Goal: Task Accomplishment & Management: Use online tool/utility

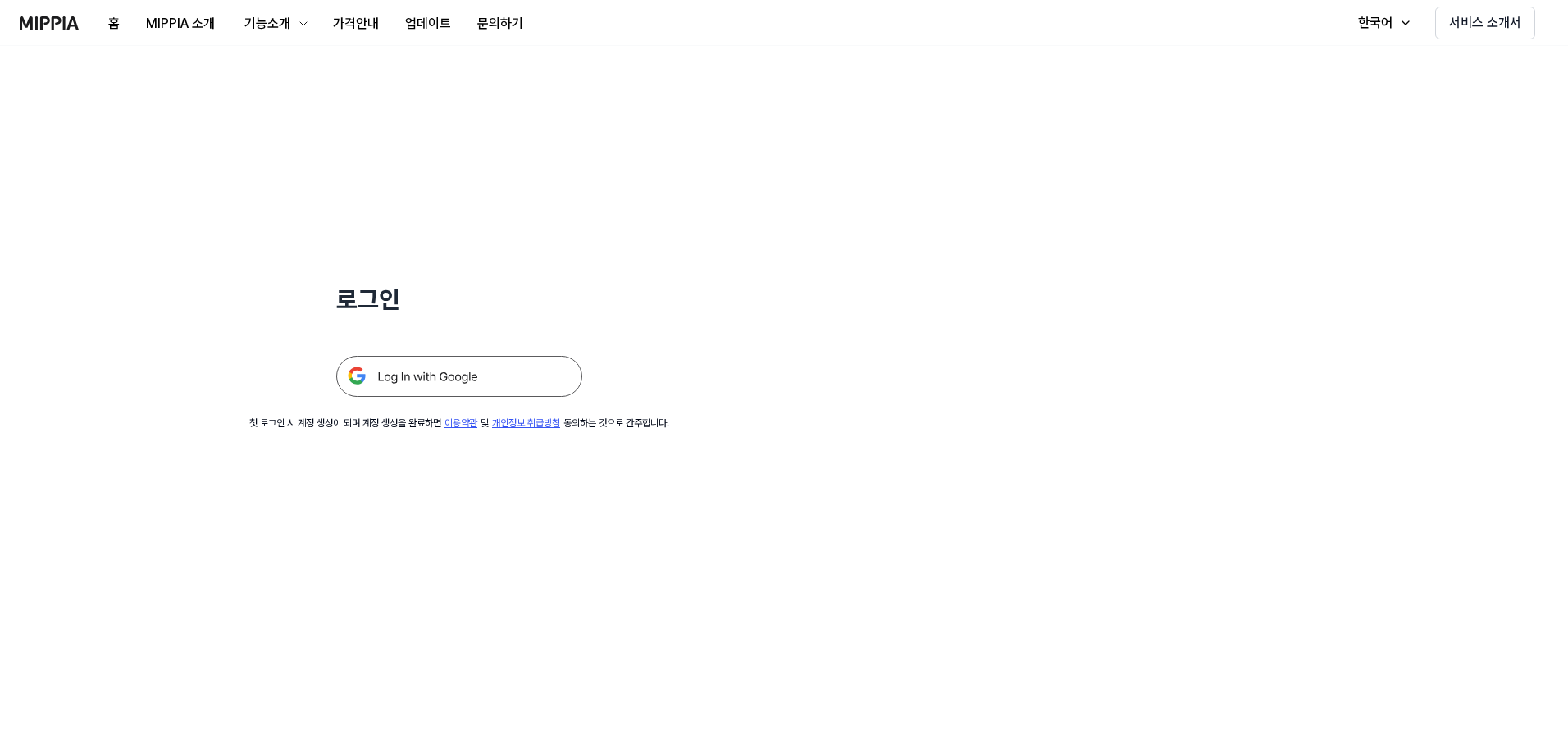
click at [534, 377] on img at bounding box center [459, 376] width 246 height 41
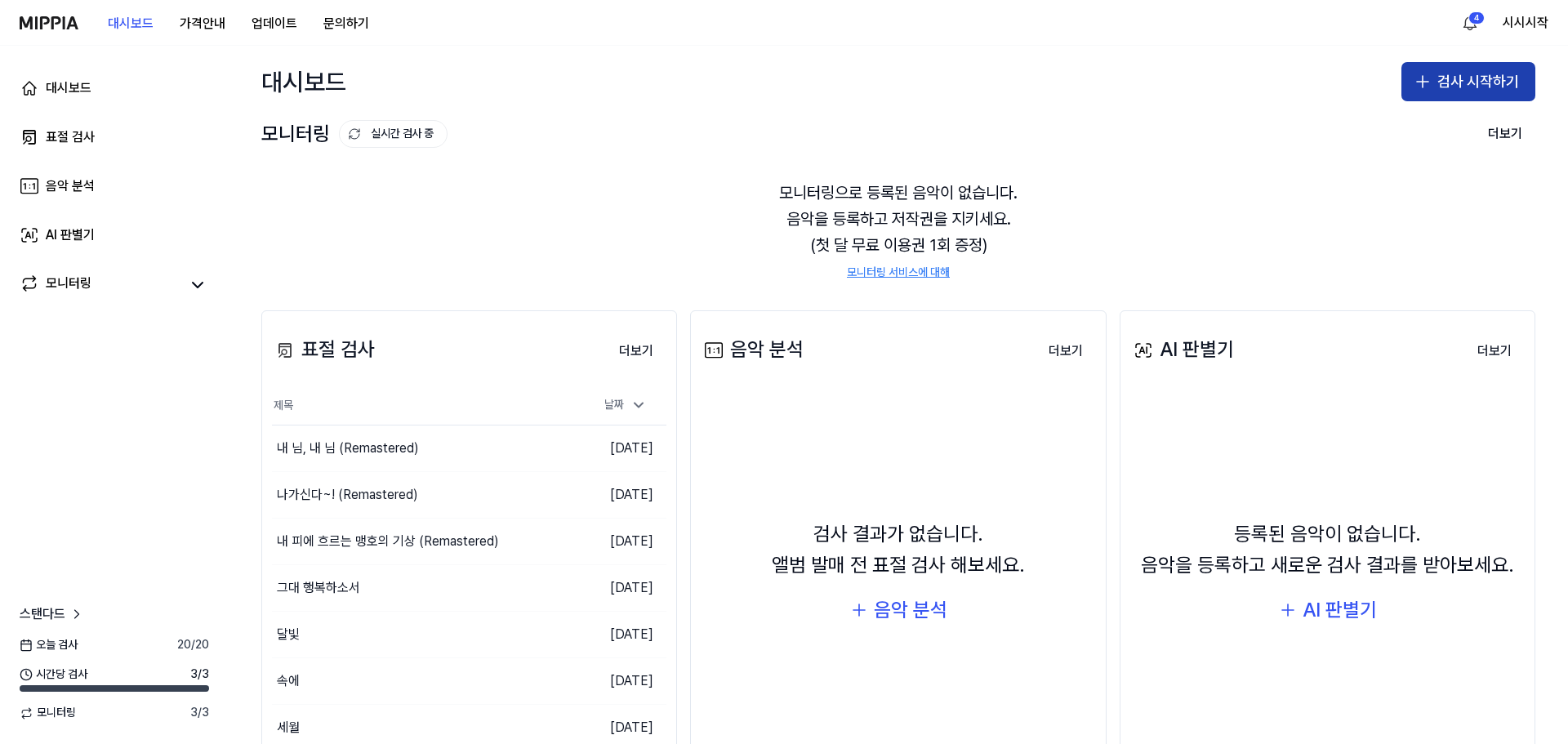
click at [1449, 74] on button "검사 시작하기" at bounding box center [1469, 82] width 134 height 39
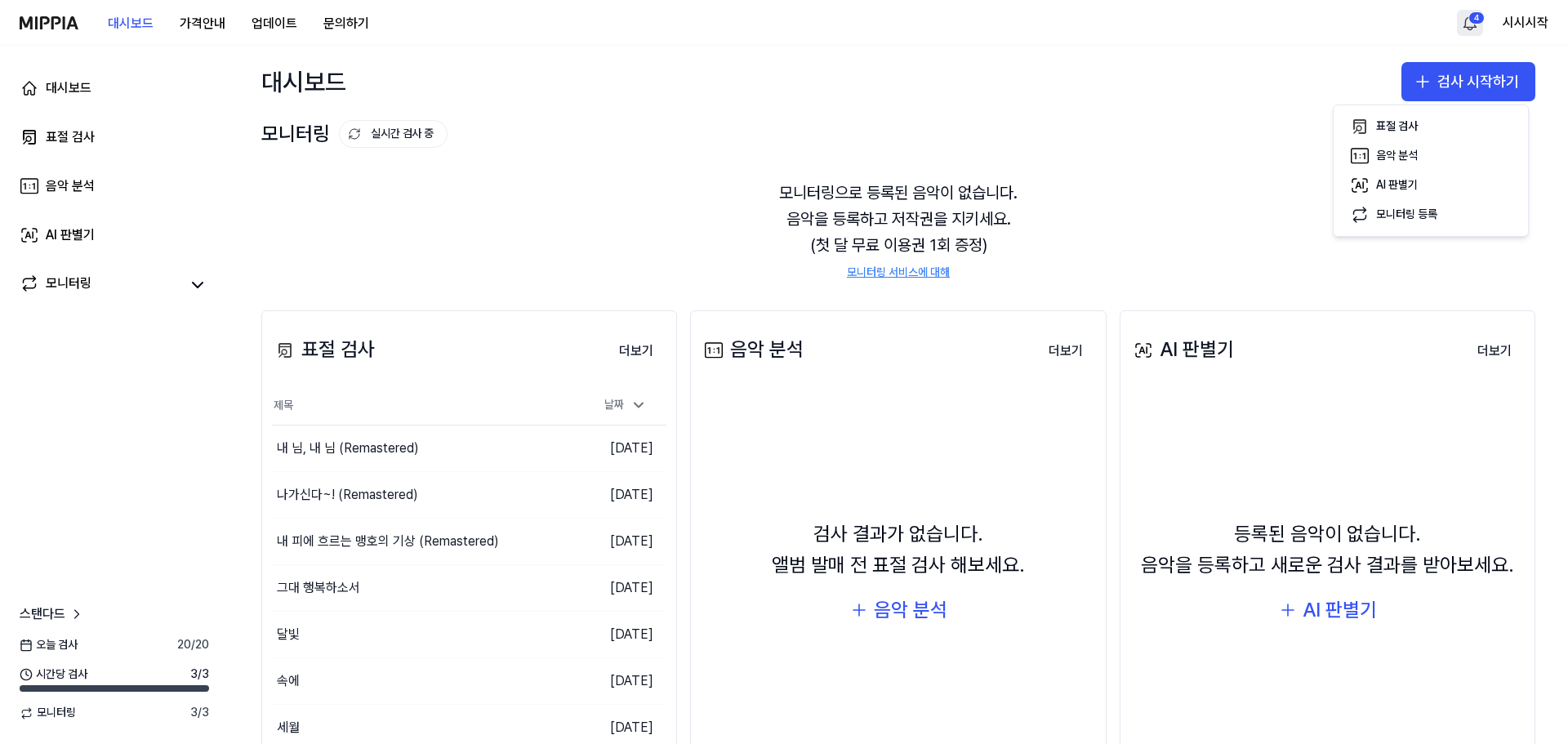
click at [1475, 10] on html "대시보드 가격안내 업데이트 문의하기 4 시시시작 대시보드 표절 검사 음악 분석 AI 판별기 모니터링 스탠다드 오늘 검사 20 / 20 시간당 …" at bounding box center [784, 372] width 1568 height 744
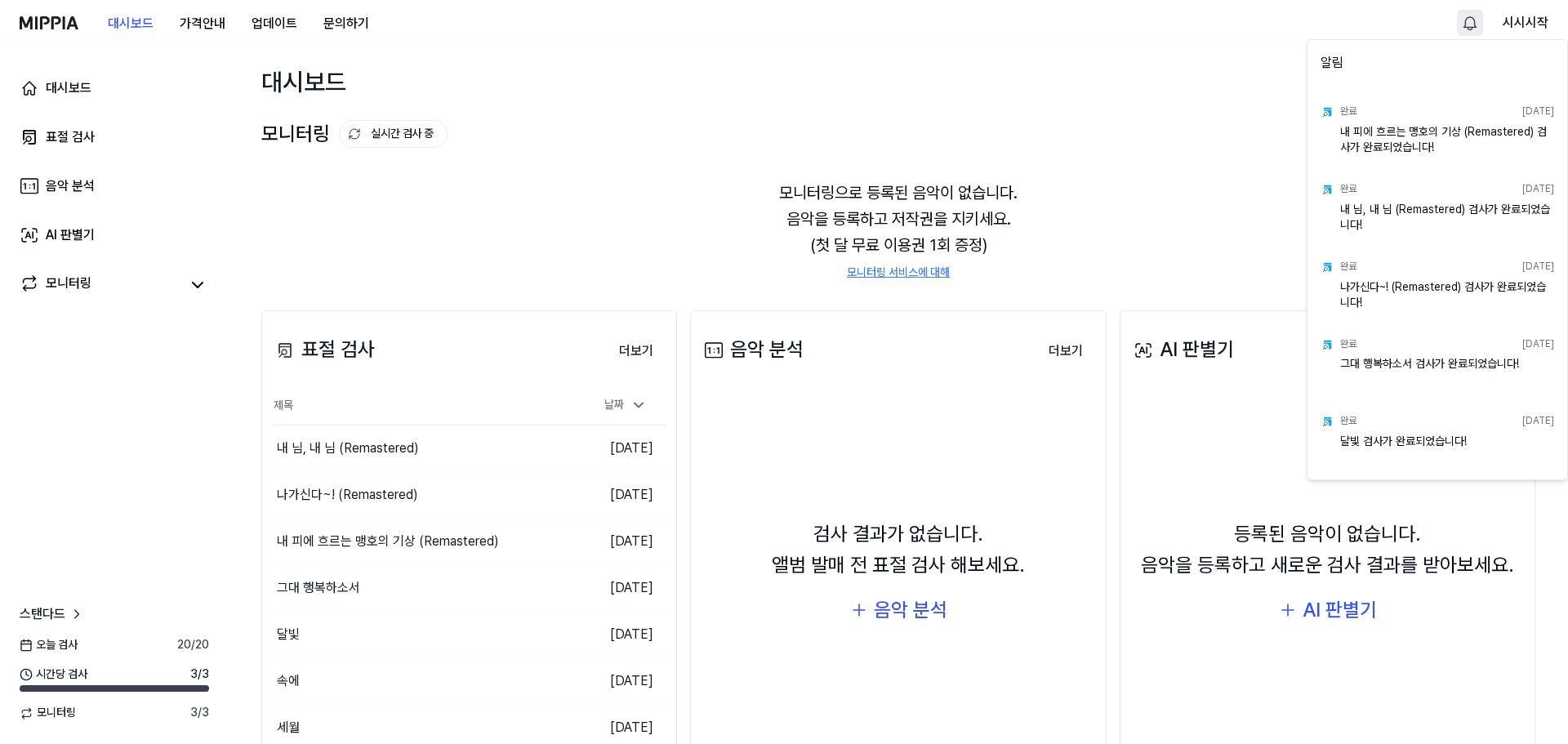
click at [1201, 166] on html "대시보드 가격안내 업데이트 문의하기 시시시작 대시보드 표절 검사 음악 분석 AI 판별기 모니터링 스탠다드 오늘 검사 20 / 20 시간당 검사…" at bounding box center [784, 372] width 1568 height 744
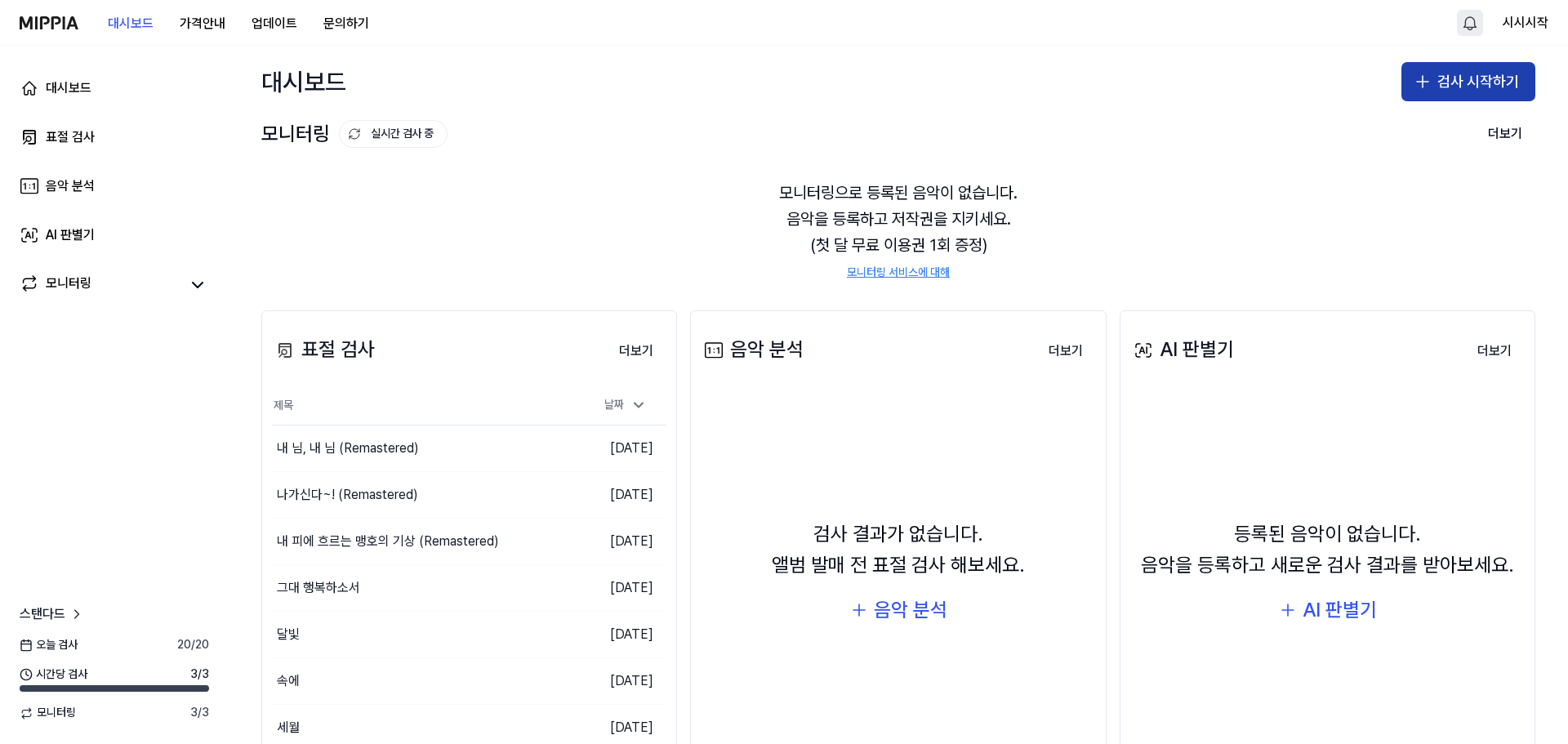
click at [1483, 84] on button "검사 시작하기" at bounding box center [1469, 82] width 134 height 39
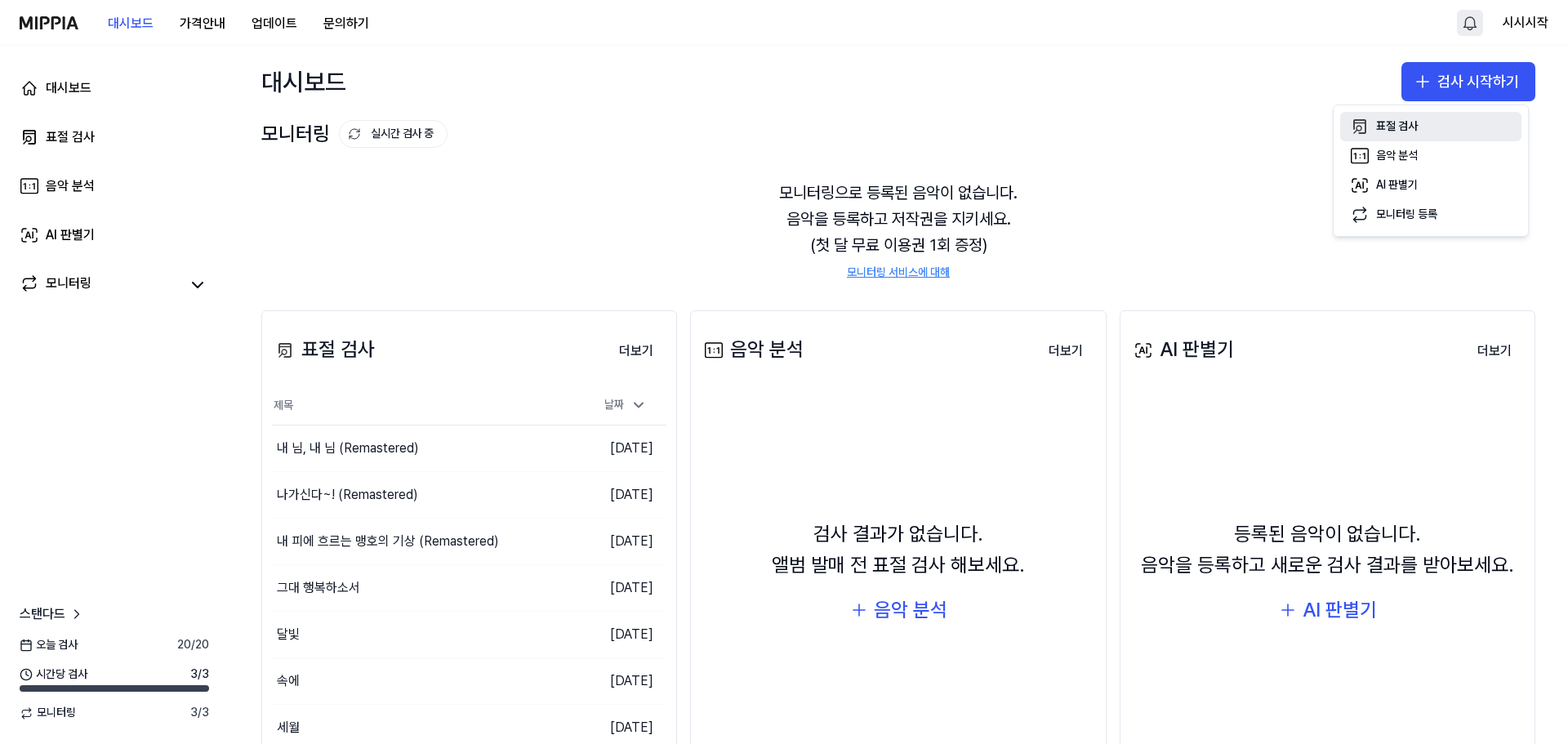
click at [1440, 134] on button "표절 검사" at bounding box center [1431, 127] width 181 height 29
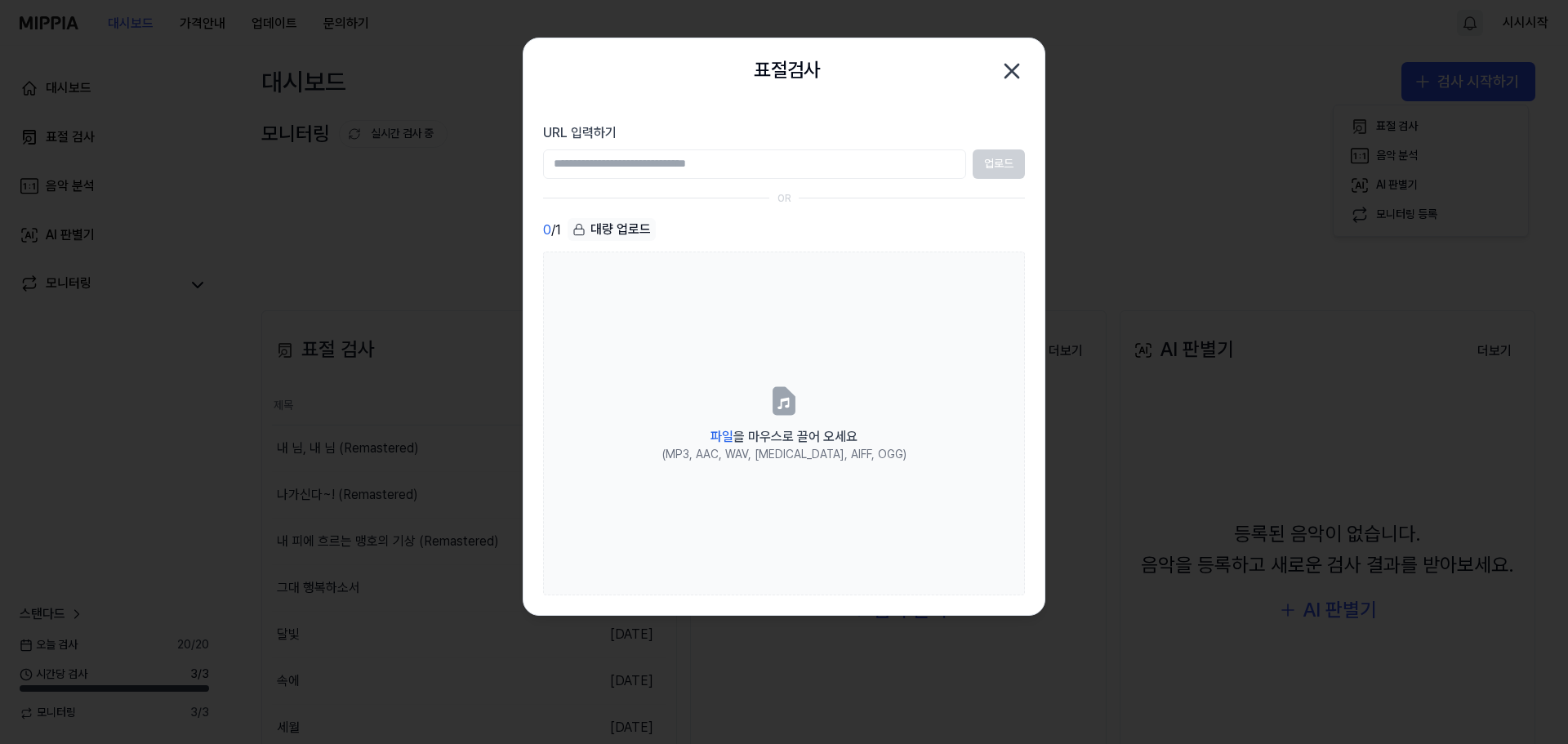
click at [879, 156] on input "URL 입력하기" at bounding box center [754, 164] width 423 height 29
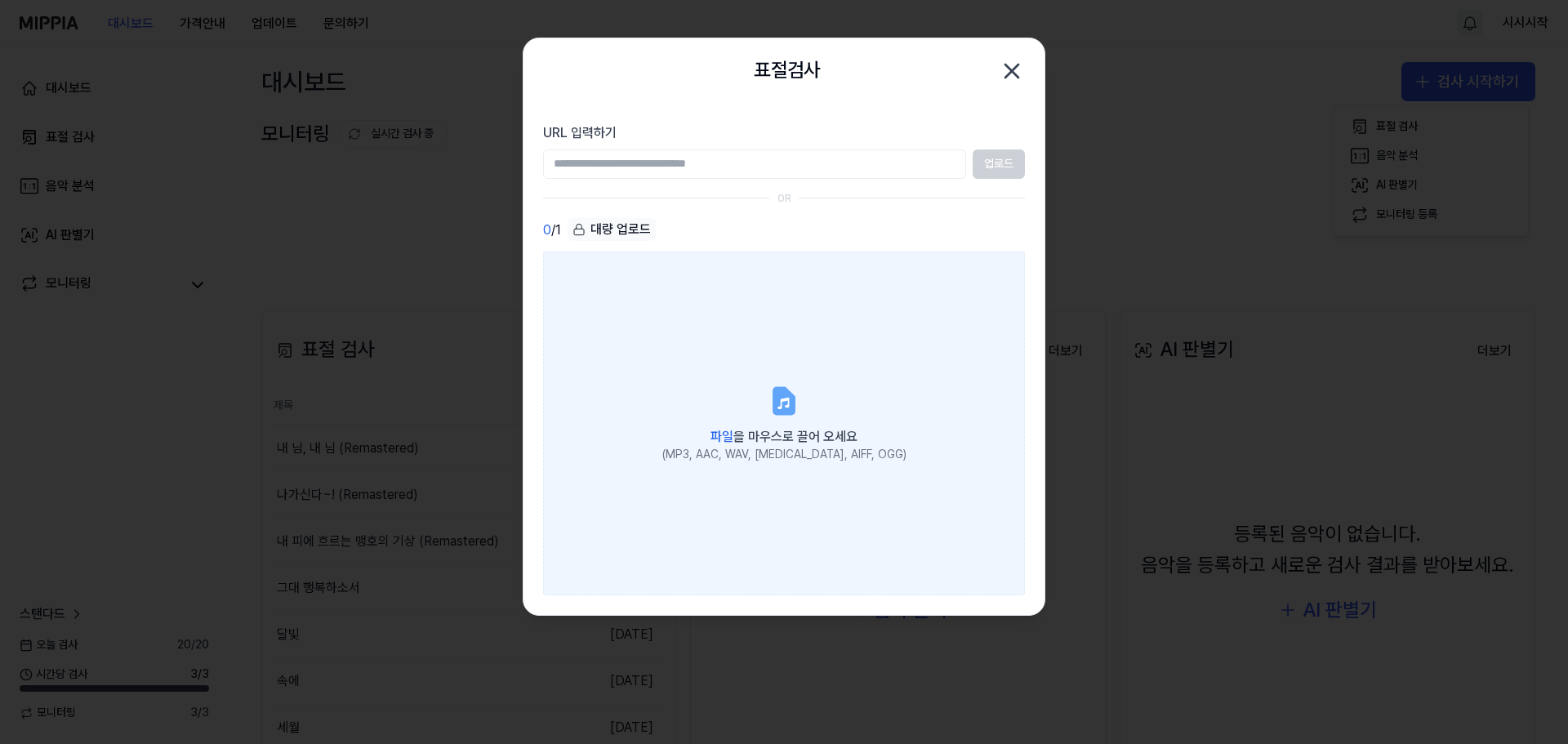
click at [812, 446] on div "(MP3, AAC, WAV, FLAC, AIFF, OGG)" at bounding box center [784, 454] width 245 height 16
click at [0, 0] on input "파일 을 마우스로 끌어 오세요 (MP3, AAC, WAV, FLAC, AIFF, OGG)" at bounding box center [0, 0] width 0 height 0
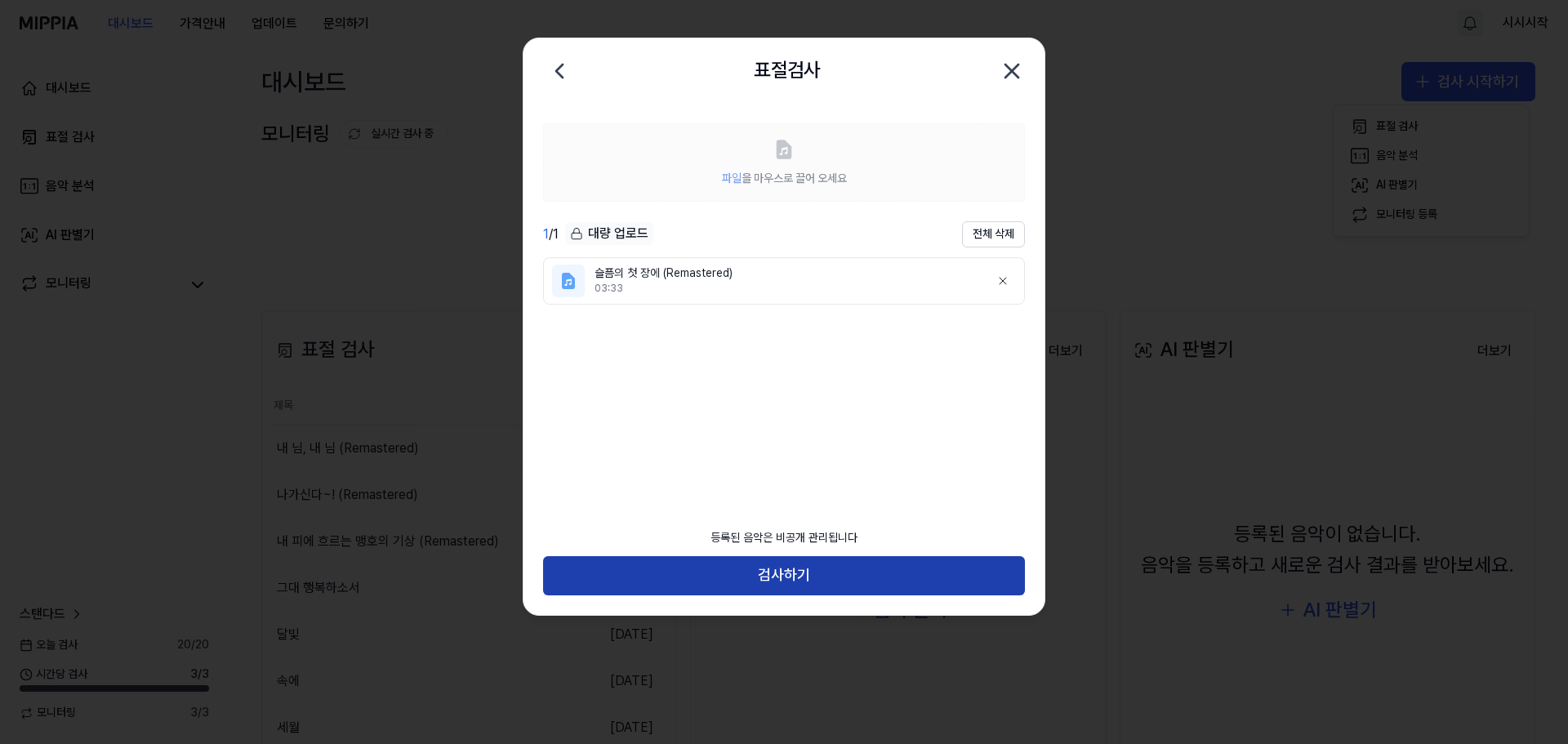
click at [818, 571] on button "검사하기" at bounding box center [784, 576] width 482 height 39
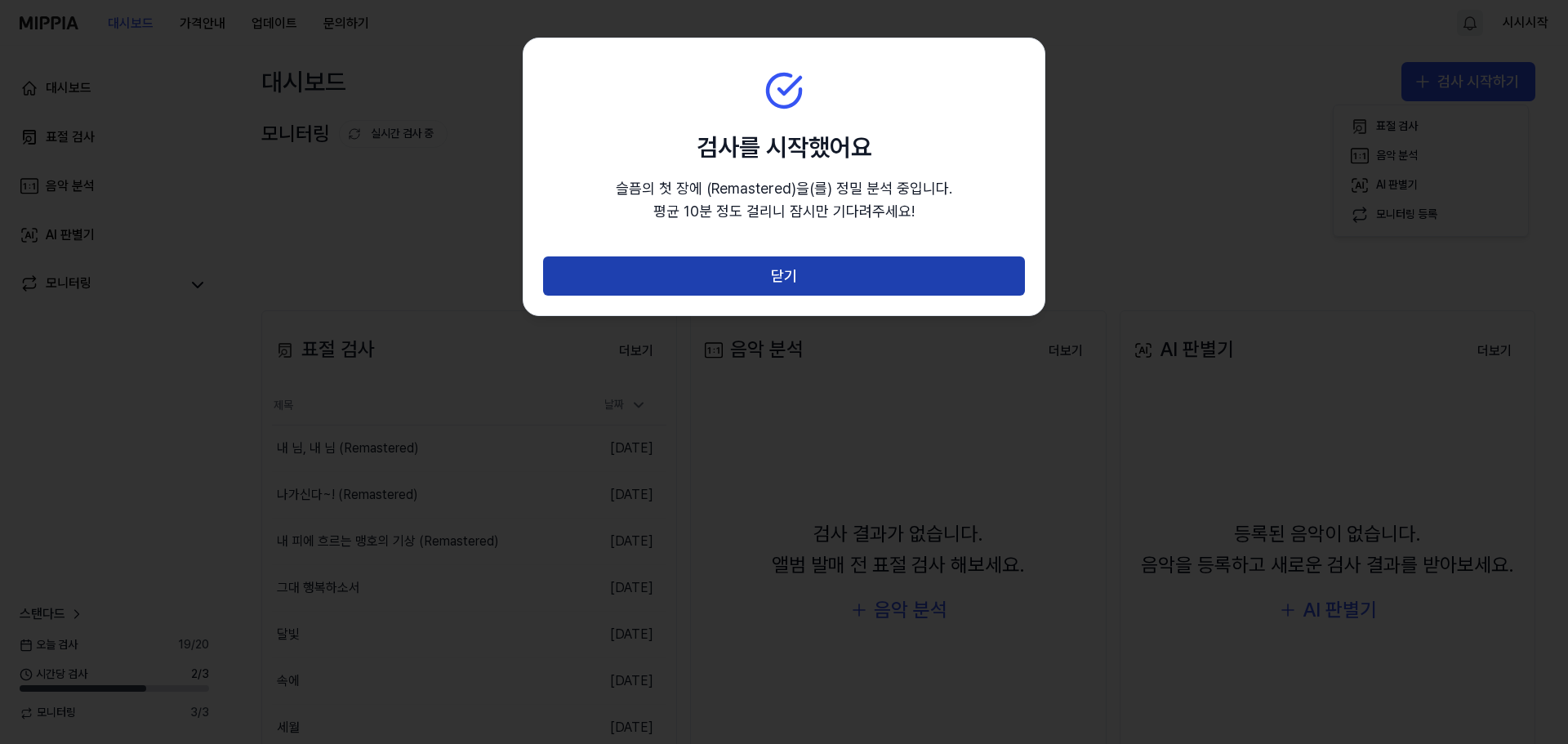
click at [842, 279] on button "닫기" at bounding box center [784, 276] width 482 height 39
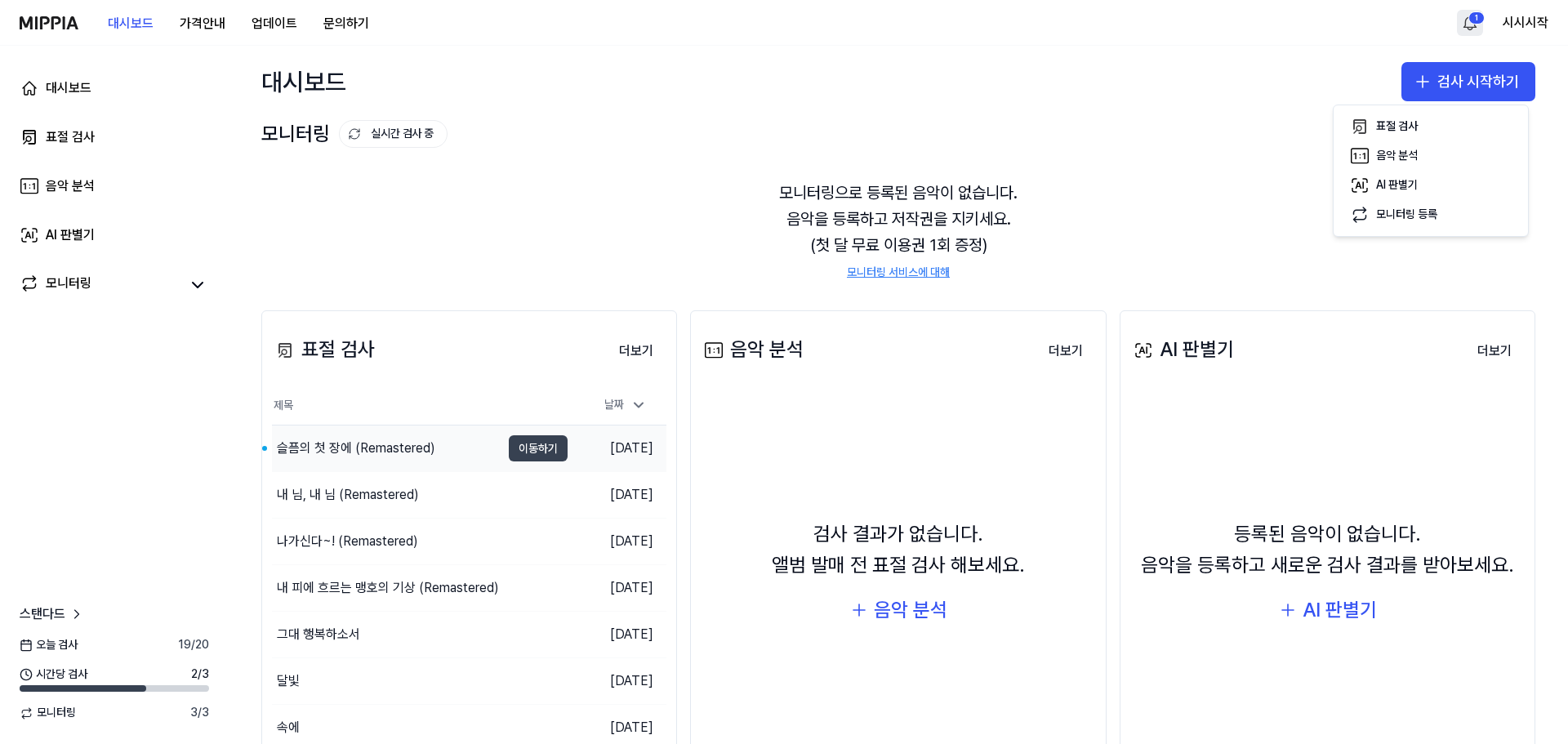
click at [535, 448] on button "이동하기" at bounding box center [538, 448] width 59 height 27
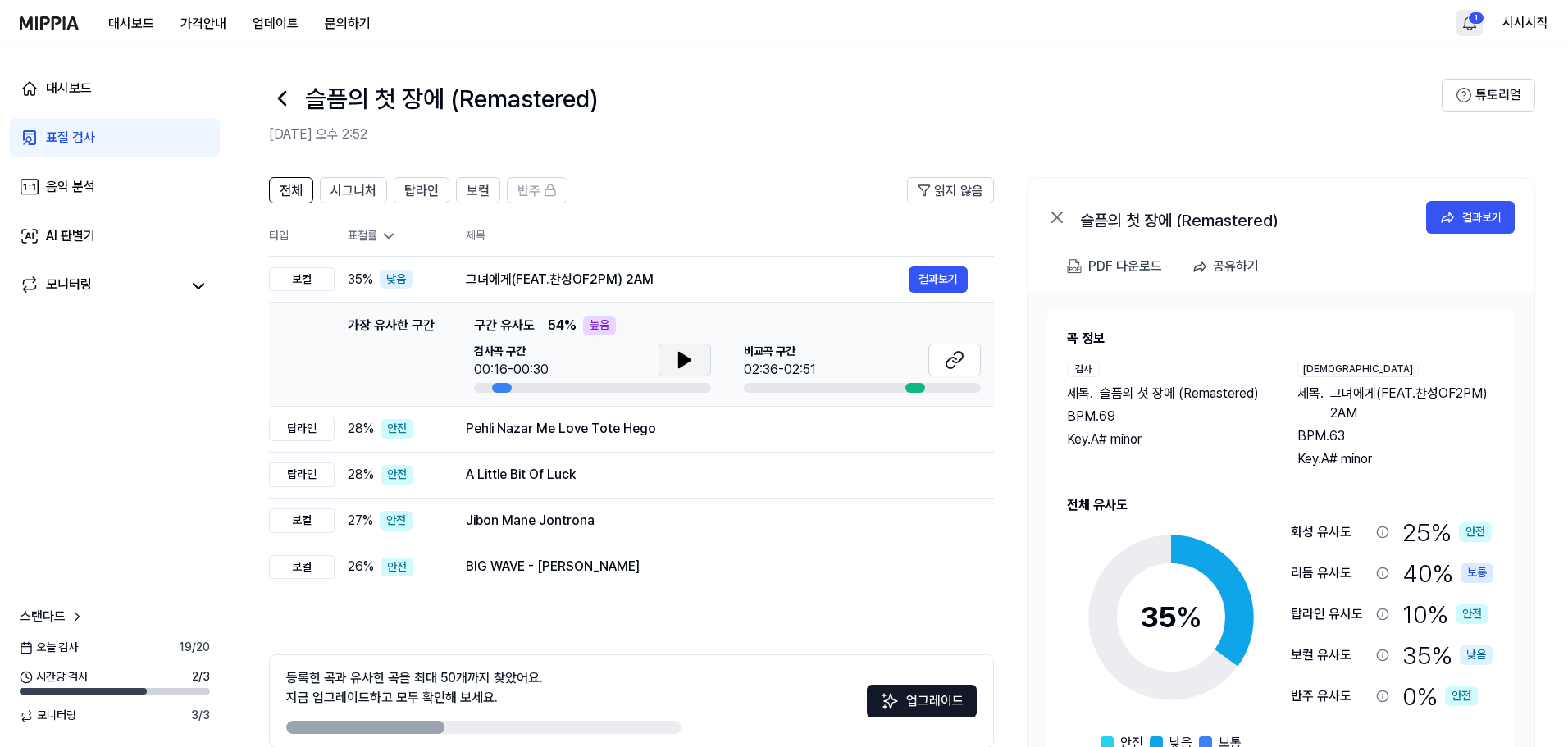
click at [682, 372] on button at bounding box center [684, 360] width 52 height 33
click at [958, 357] on icon at bounding box center [954, 360] width 20 height 20
click at [279, 104] on icon at bounding box center [282, 98] width 27 height 27
